Goal: Information Seeking & Learning: Ask a question

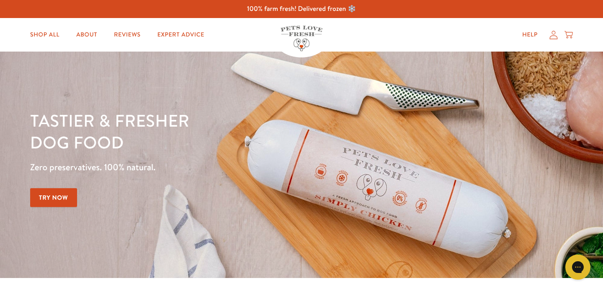
click at [64, 196] on link "Try Now" at bounding box center [53, 197] width 47 height 19
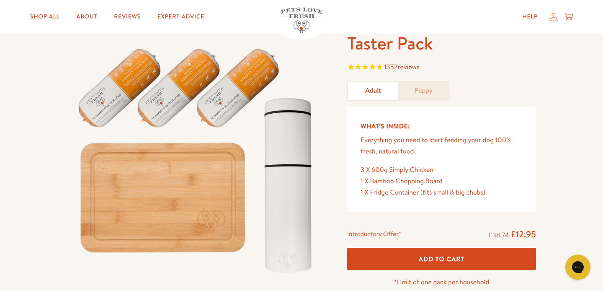
scroll to position [48, 0]
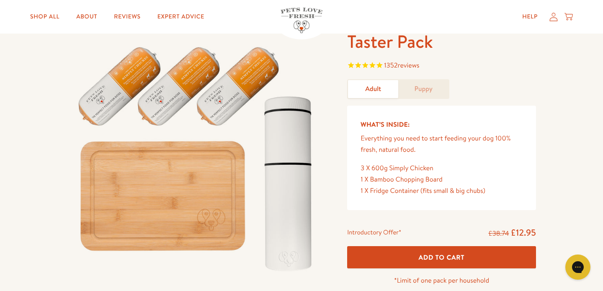
click at [553, 17] on icon at bounding box center [554, 16] width 8 height 9
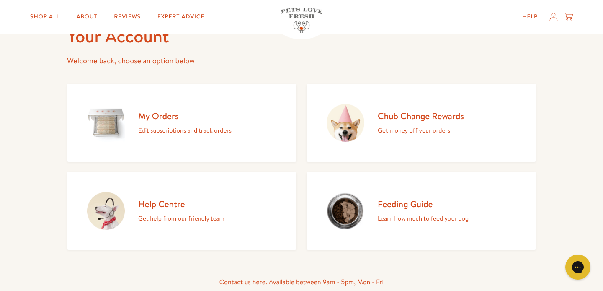
scroll to position [54, 0]
click at [177, 119] on h2 "My Orders" at bounding box center [184, 114] width 93 height 11
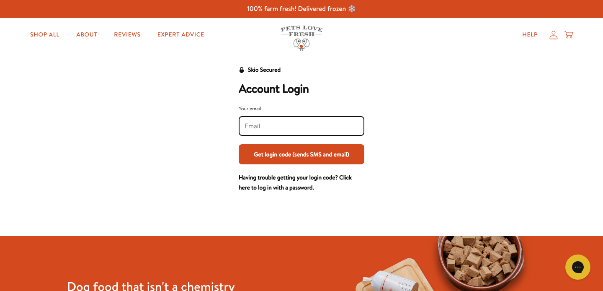
type input "[PERSON_NAME][EMAIL_ADDRESS][PERSON_NAME][DOMAIN_NAME]"
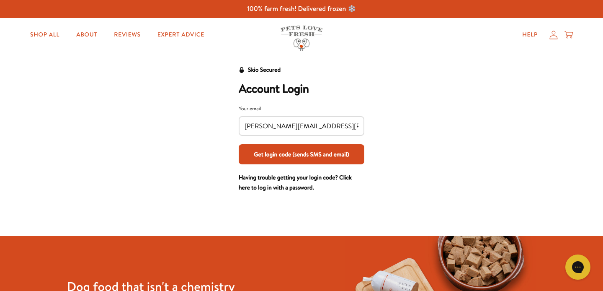
click at [270, 152] on button "Get login code (sends SMS and email)" at bounding box center [302, 154] width 126 height 20
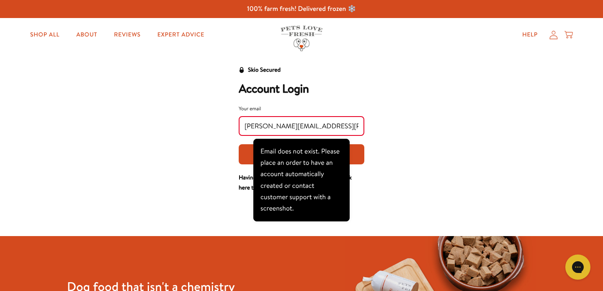
click at [430, 136] on div "Skio Secured Account Login Your email geoff.yates@hotmail.co.uk Get login code …" at bounding box center [302, 129] width 520 height 128
click at [348, 172] on div "Email does not exist. Please place an order to have an account automatically cr…" at bounding box center [302, 180] width 96 height 82
click at [359, 159] on button "Get login code (sends SMS and email)" at bounding box center [302, 154] width 126 height 20
click at [530, 32] on link "Help" at bounding box center [530, 34] width 29 height 17
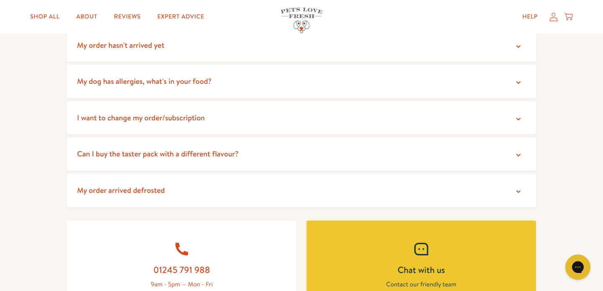
scroll to position [190, 0]
click at [366, 152] on summary "Can I buy the taster pack with a different flavour?" at bounding box center [301, 153] width 469 height 33
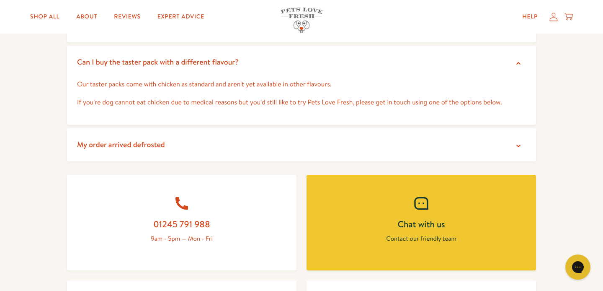
scroll to position [280, 0]
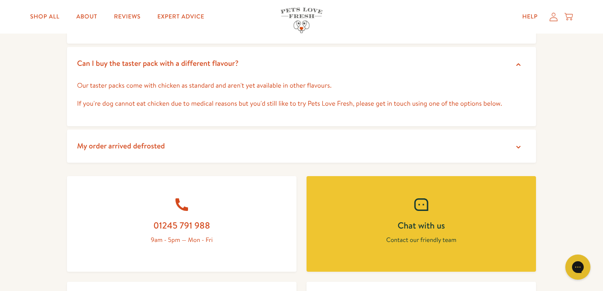
click at [376, 146] on summary "My order arrived defrosted" at bounding box center [301, 145] width 469 height 33
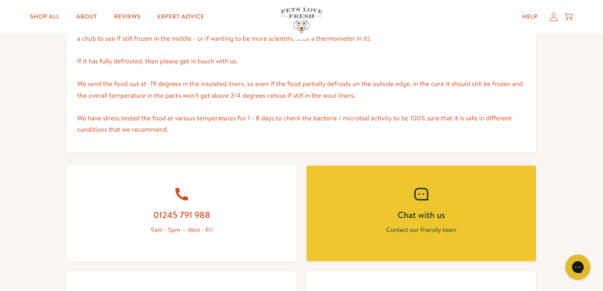
scroll to position [457, 0]
